Goal: Check status

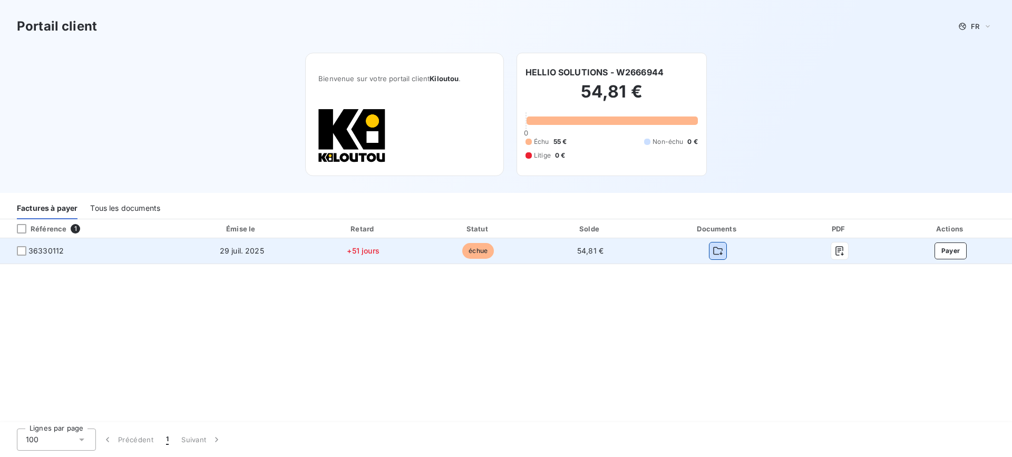
click at [714, 249] on icon "button" at bounding box center [718, 251] width 11 height 11
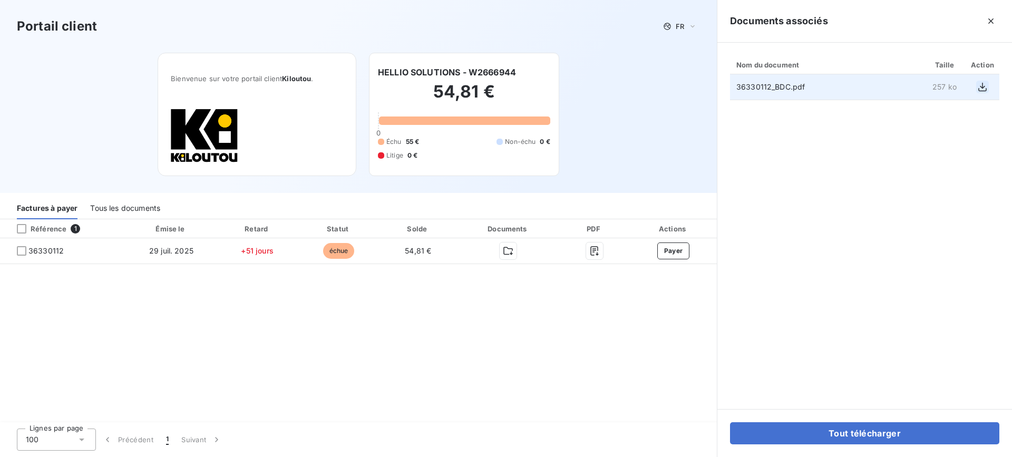
click at [979, 86] on icon "button" at bounding box center [982, 87] width 11 height 11
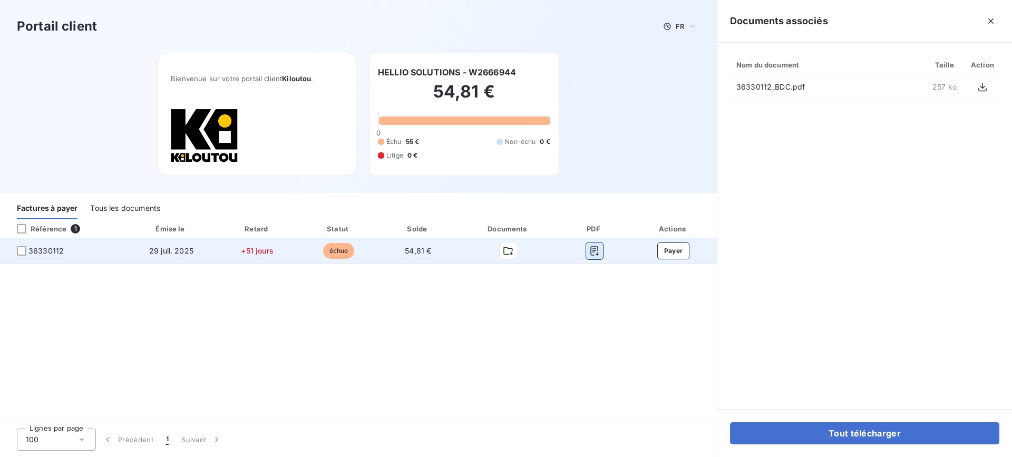
click at [599, 253] on icon "button" at bounding box center [594, 251] width 11 height 11
